Goal: Entertainment & Leisure: Browse casually

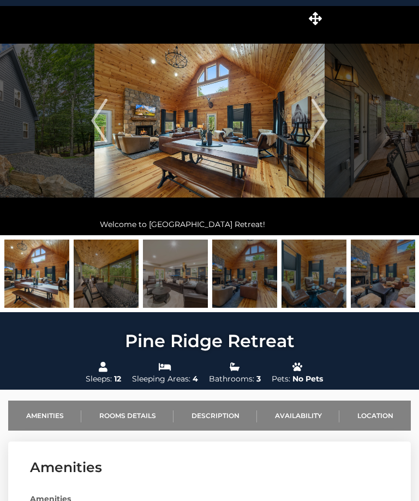
click at [319, 116] on img "Next" at bounding box center [320, 121] width 16 height 44
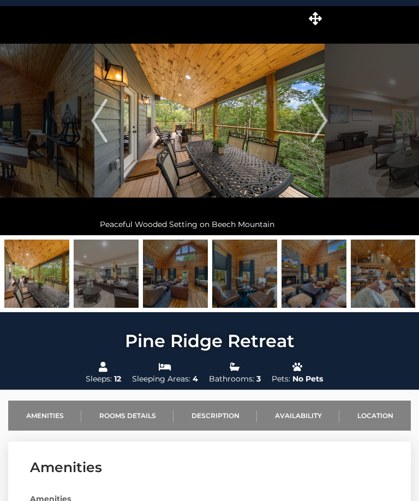
click at [327, 118] on img "Next" at bounding box center [320, 121] width 16 height 44
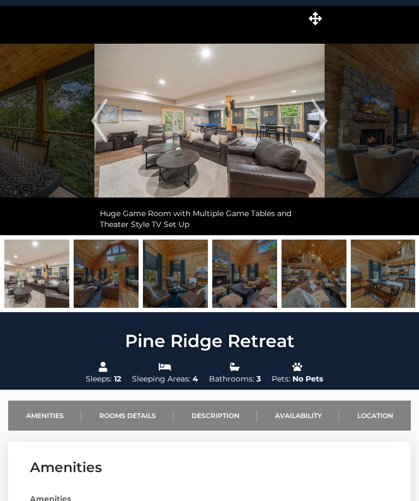
click at [98, 117] on img "Previous" at bounding box center [99, 121] width 16 height 44
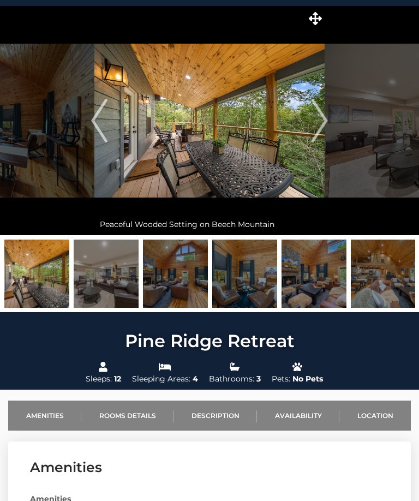
click at [324, 119] on img "Next" at bounding box center [320, 121] width 16 height 44
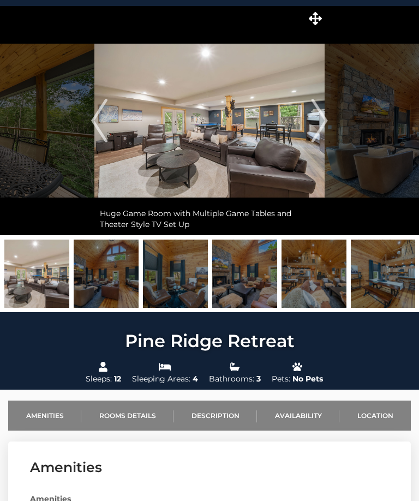
click at [326, 118] on img "Next" at bounding box center [320, 121] width 16 height 44
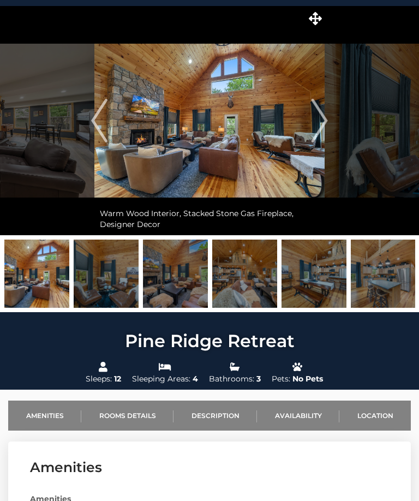
click at [324, 117] on img "Next" at bounding box center [320, 121] width 16 height 44
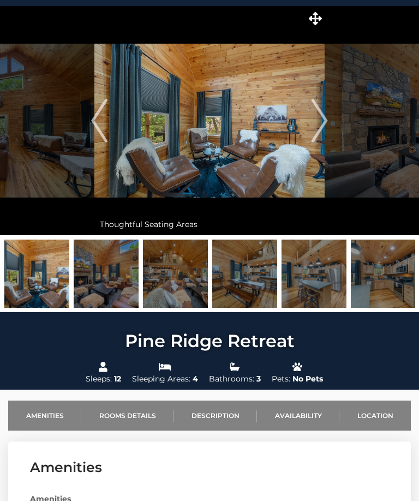
click at [325, 116] on img "Next" at bounding box center [320, 121] width 16 height 44
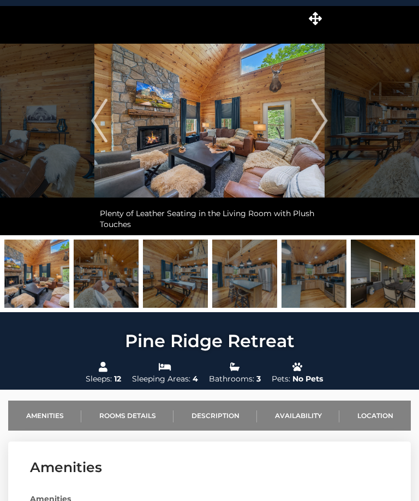
click at [317, 116] on img "Next" at bounding box center [320, 121] width 16 height 44
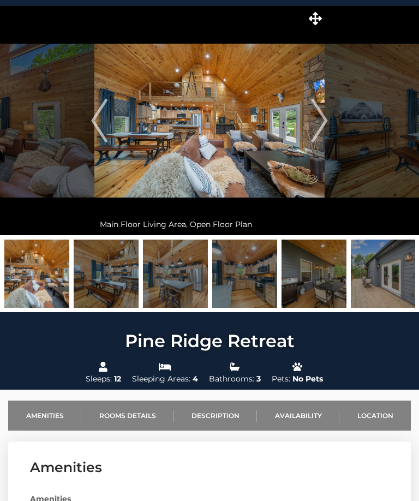
click at [325, 117] on img "Next" at bounding box center [320, 121] width 16 height 44
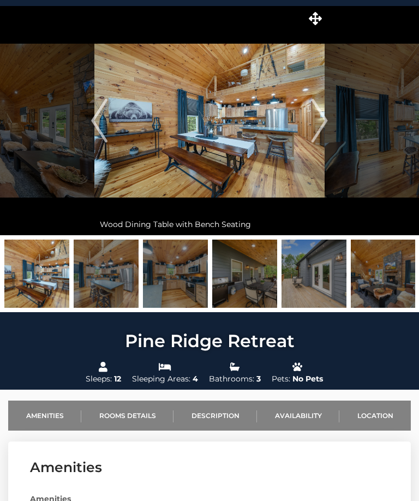
click at [327, 127] on img "Next" at bounding box center [320, 121] width 16 height 44
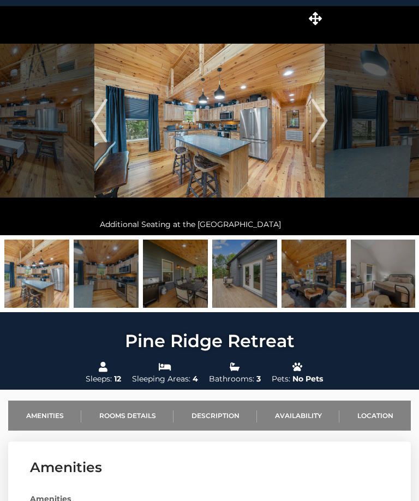
click at [326, 120] on img "Next" at bounding box center [320, 121] width 16 height 44
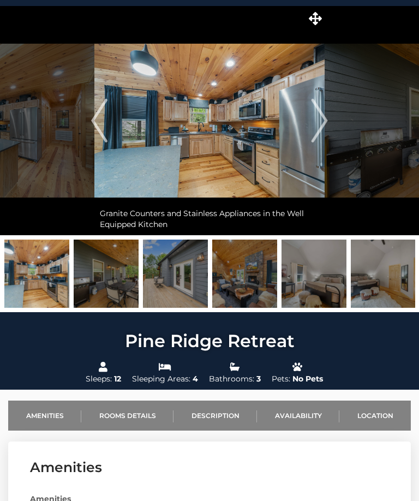
click at [326, 116] on img "Next" at bounding box center [320, 121] width 16 height 44
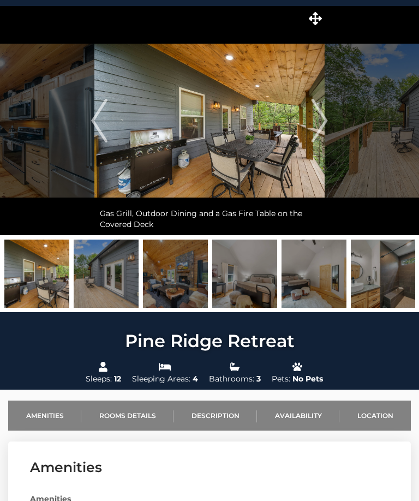
click at [328, 114] on img "Next" at bounding box center [320, 121] width 16 height 44
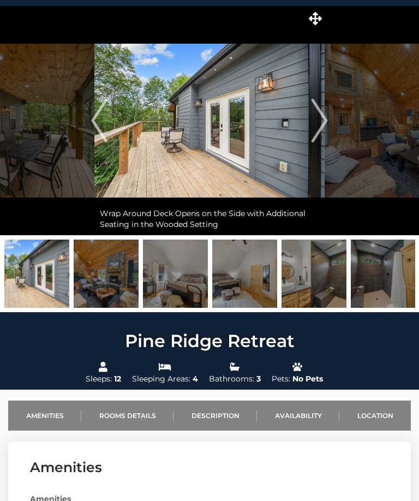
click at [327, 123] on img "Next" at bounding box center [320, 121] width 16 height 44
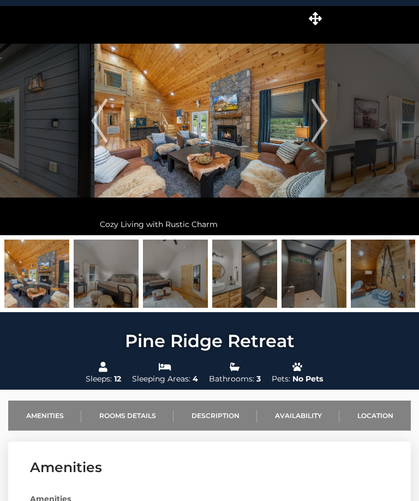
click at [324, 113] on img "Next" at bounding box center [320, 121] width 16 height 44
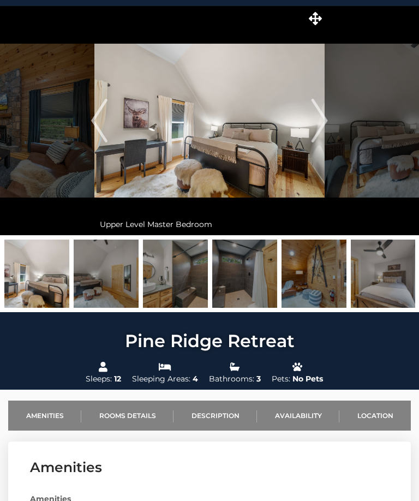
click at [324, 117] on img "Next" at bounding box center [320, 121] width 16 height 44
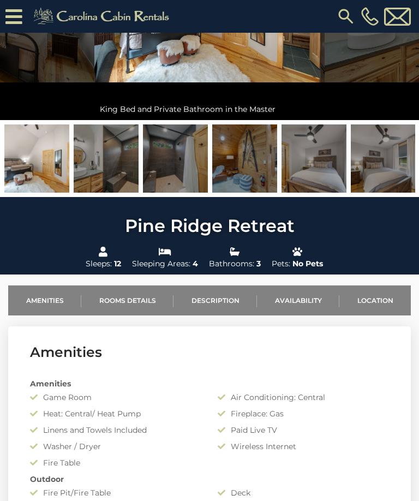
scroll to position [165, 0]
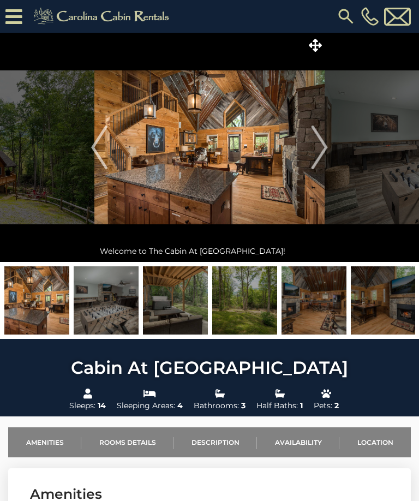
click at [318, 146] on img "Next" at bounding box center [320, 148] width 16 height 44
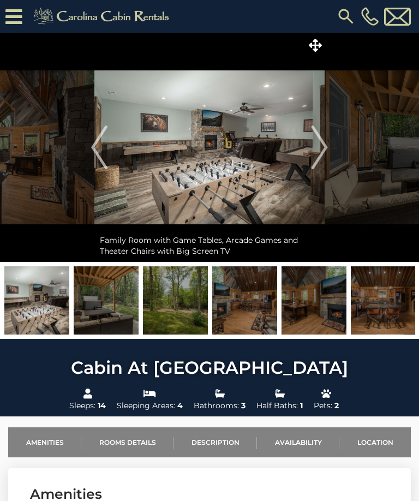
click at [319, 145] on img "Next" at bounding box center [320, 148] width 16 height 44
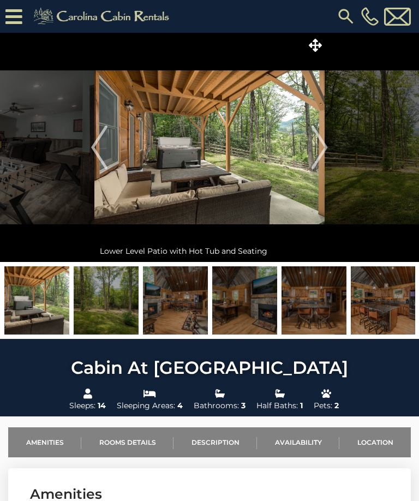
click at [319, 147] on img "Next" at bounding box center [320, 148] width 16 height 44
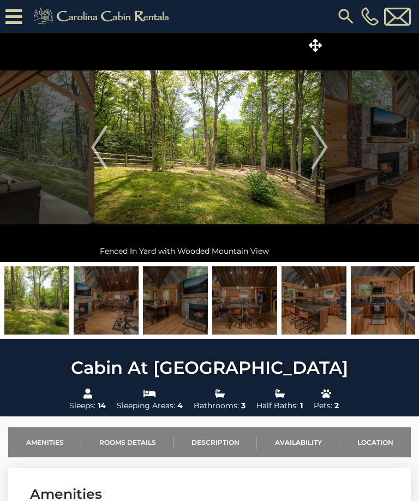
click at [322, 149] on img "Next" at bounding box center [320, 148] width 16 height 44
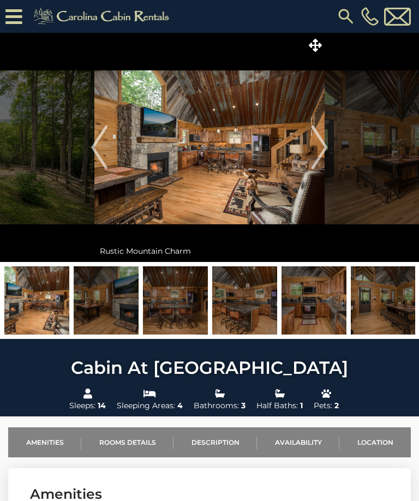
click at [319, 147] on img "Next" at bounding box center [320, 148] width 16 height 44
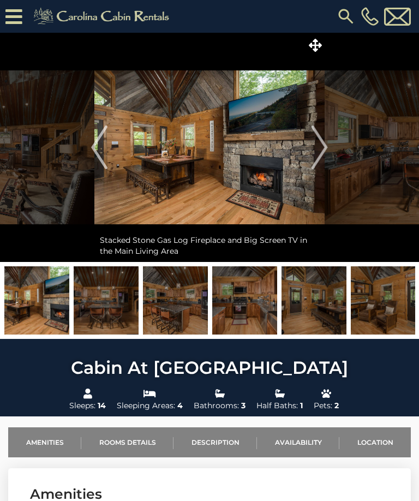
click at [322, 150] on img "Next" at bounding box center [320, 148] width 16 height 44
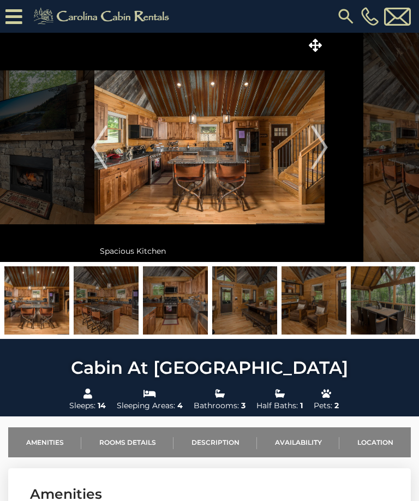
click at [320, 142] on img "Next" at bounding box center [320, 148] width 16 height 44
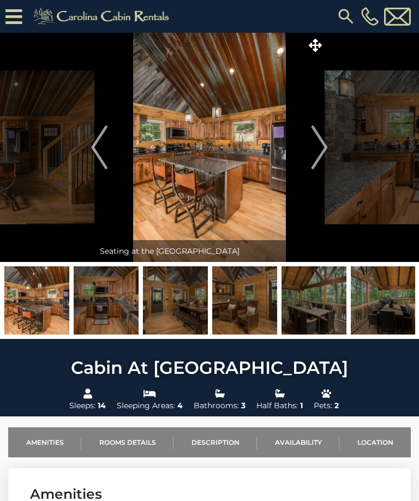
click at [315, 142] on img "Next" at bounding box center [320, 148] width 16 height 44
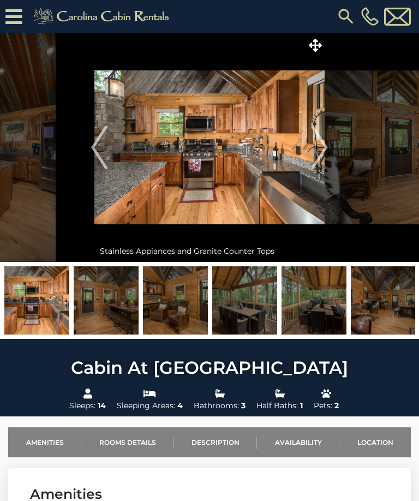
click at [316, 147] on img "Next" at bounding box center [320, 148] width 16 height 44
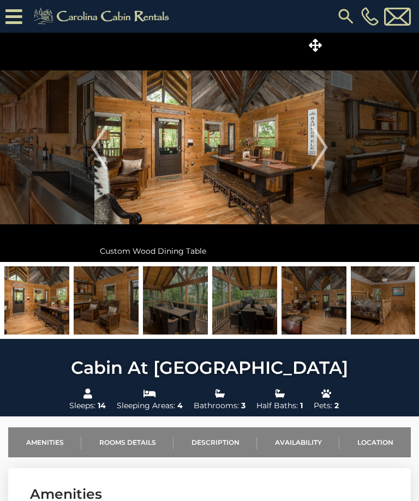
click at [323, 150] on img "Next" at bounding box center [320, 148] width 16 height 44
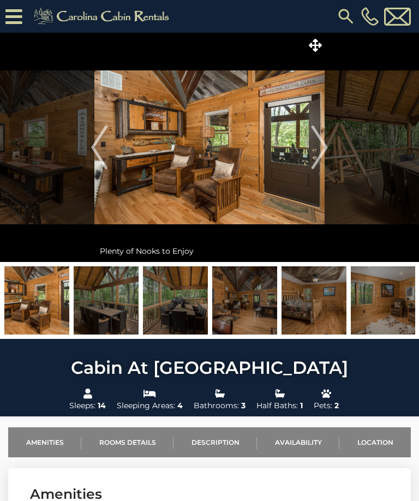
click at [321, 147] on img "Next" at bounding box center [320, 148] width 16 height 44
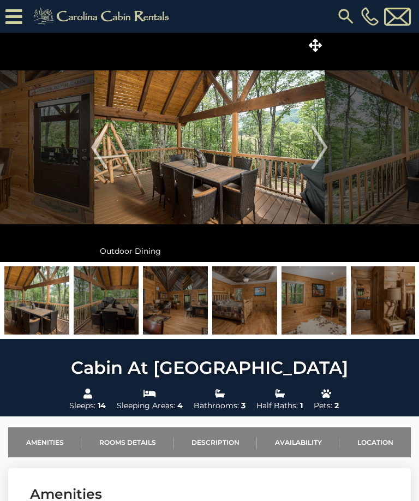
click at [323, 150] on img "Next" at bounding box center [320, 148] width 16 height 44
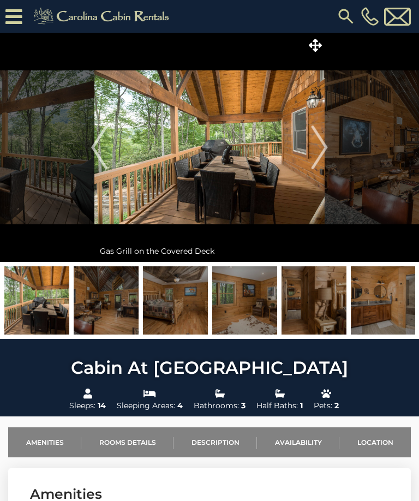
click at [322, 151] on img "Next" at bounding box center [320, 148] width 16 height 44
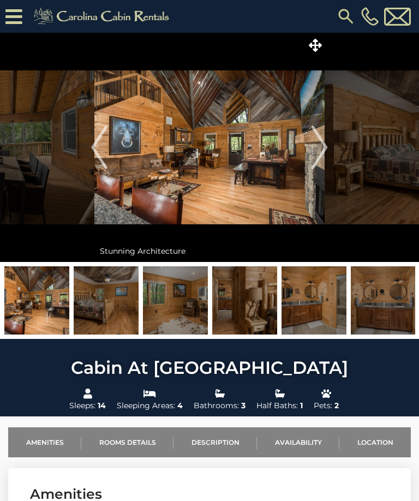
click at [323, 147] on img "Next" at bounding box center [320, 148] width 16 height 44
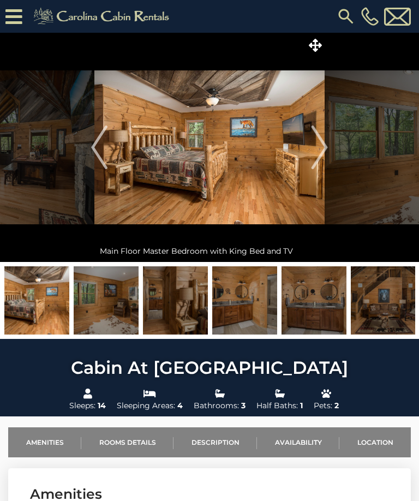
click at [326, 147] on img "Next" at bounding box center [320, 148] width 16 height 44
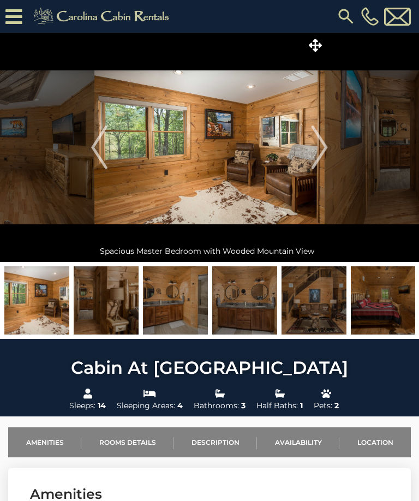
click at [327, 146] on img "Next" at bounding box center [320, 148] width 16 height 44
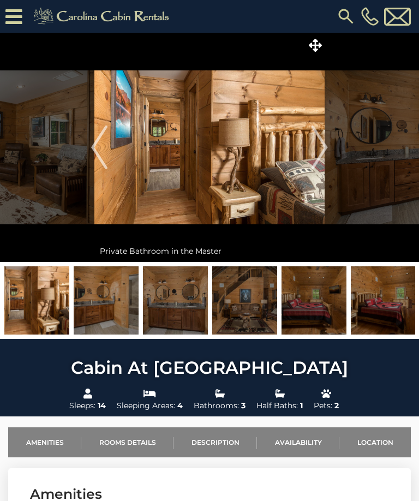
click at [323, 150] on img "Next" at bounding box center [320, 148] width 16 height 44
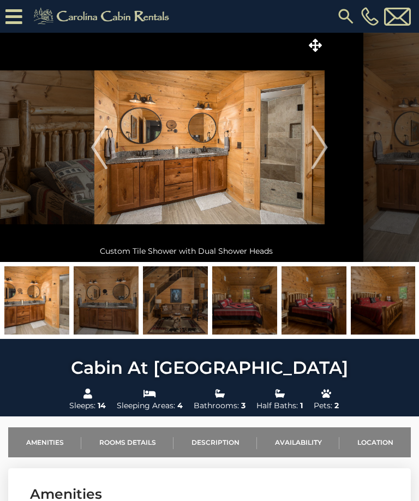
click at [325, 147] on img "Next" at bounding box center [320, 148] width 16 height 44
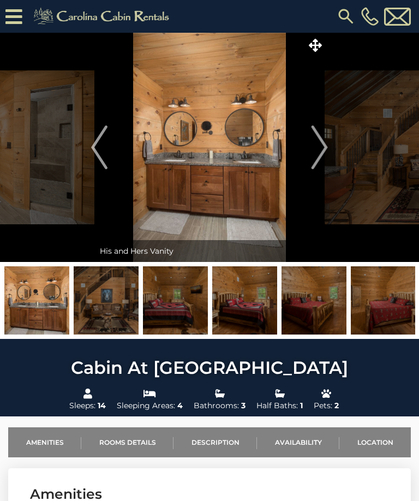
click at [323, 148] on img "Next" at bounding box center [320, 148] width 16 height 44
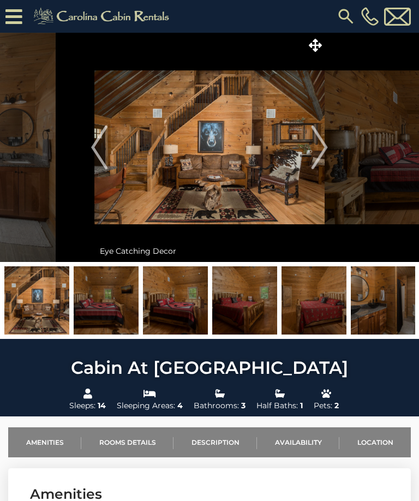
click at [326, 148] on img "Next" at bounding box center [320, 148] width 16 height 44
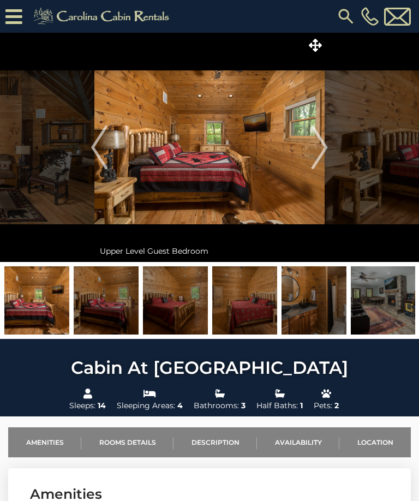
click at [326, 146] on img "Next" at bounding box center [320, 148] width 16 height 44
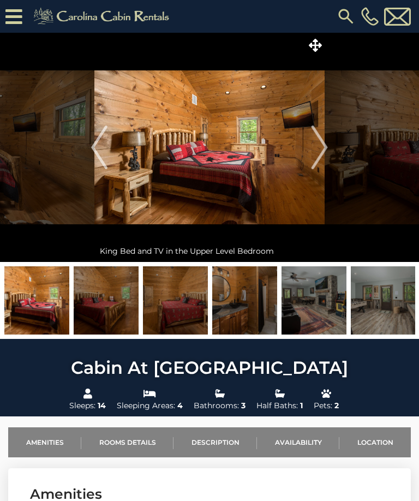
click at [318, 146] on img "Next" at bounding box center [320, 148] width 16 height 44
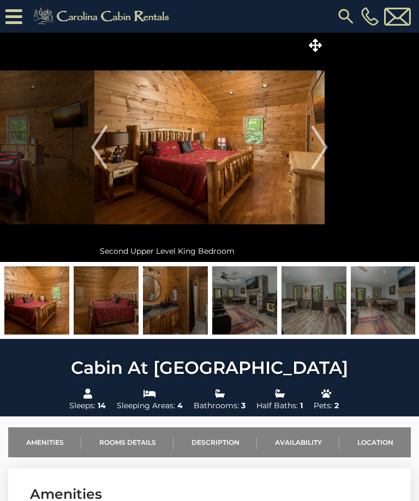
click at [324, 148] on img "Next" at bounding box center [320, 148] width 16 height 44
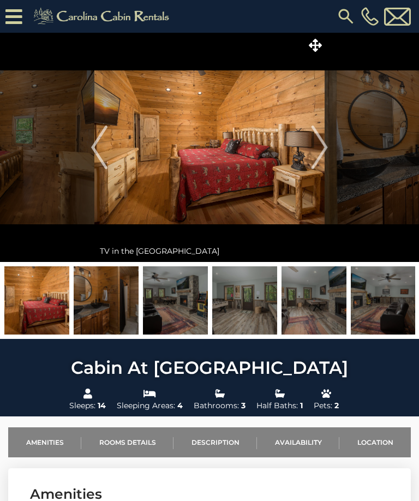
click at [323, 148] on img "Next" at bounding box center [320, 148] width 16 height 44
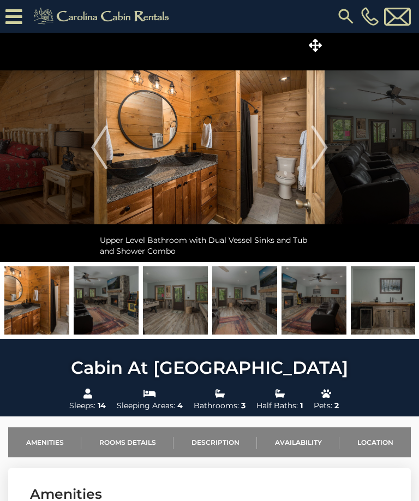
click at [325, 150] on img "Next" at bounding box center [320, 148] width 16 height 44
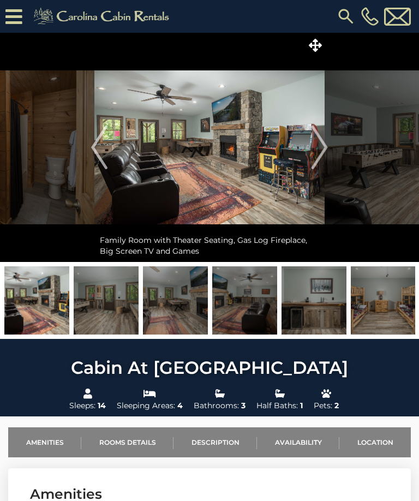
click at [324, 143] on img "Next" at bounding box center [320, 148] width 16 height 44
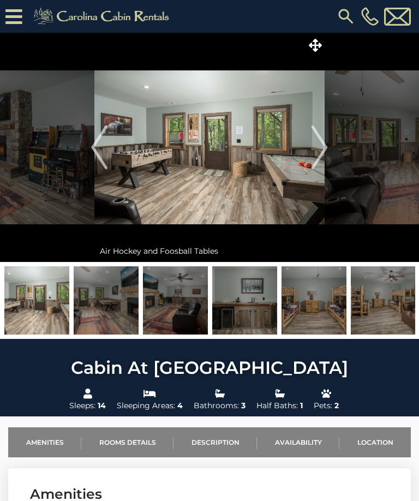
click at [323, 148] on img "Next" at bounding box center [320, 148] width 16 height 44
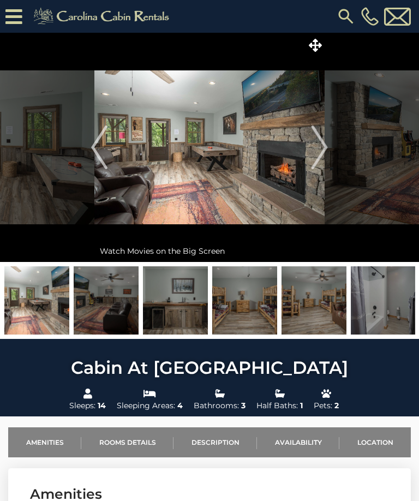
click at [319, 149] on img "Next" at bounding box center [320, 148] width 16 height 44
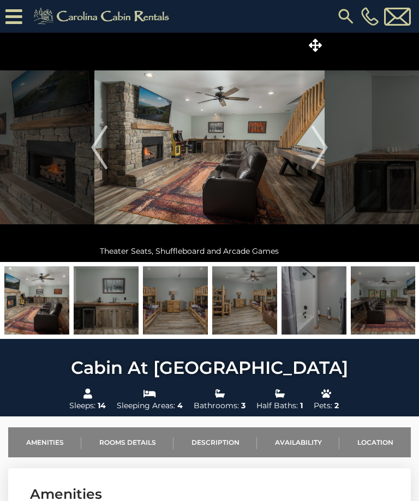
click at [317, 147] on img "Next" at bounding box center [320, 148] width 16 height 44
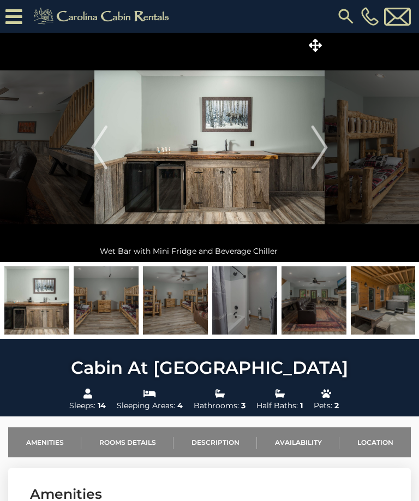
click at [320, 135] on img "Next" at bounding box center [320, 148] width 16 height 44
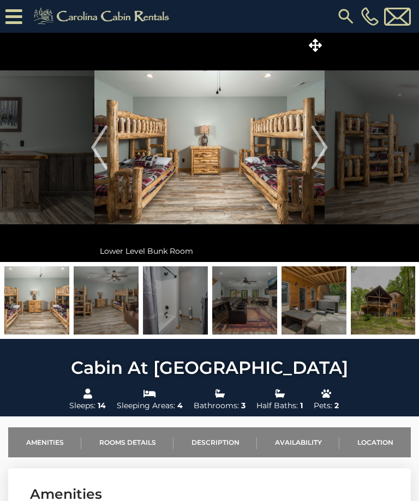
click at [324, 147] on img "Next" at bounding box center [320, 148] width 16 height 44
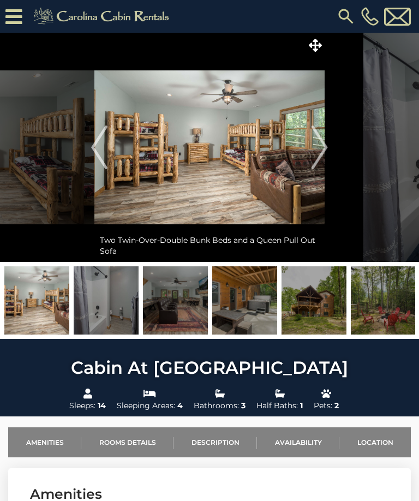
click at [321, 148] on img "Next" at bounding box center [320, 148] width 16 height 44
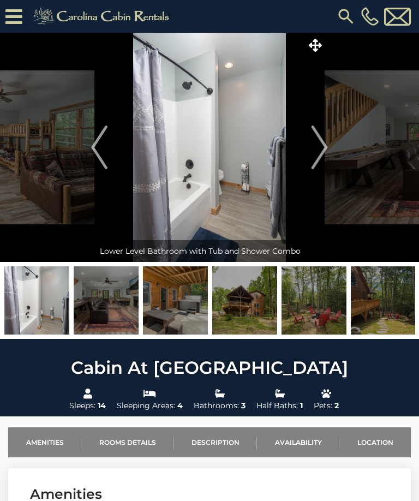
click at [313, 142] on img "Next" at bounding box center [320, 148] width 16 height 44
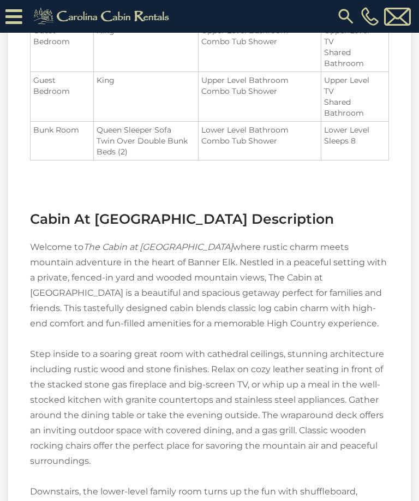
scroll to position [1056, 0]
